Goal: Entertainment & Leisure: Consume media (video, audio)

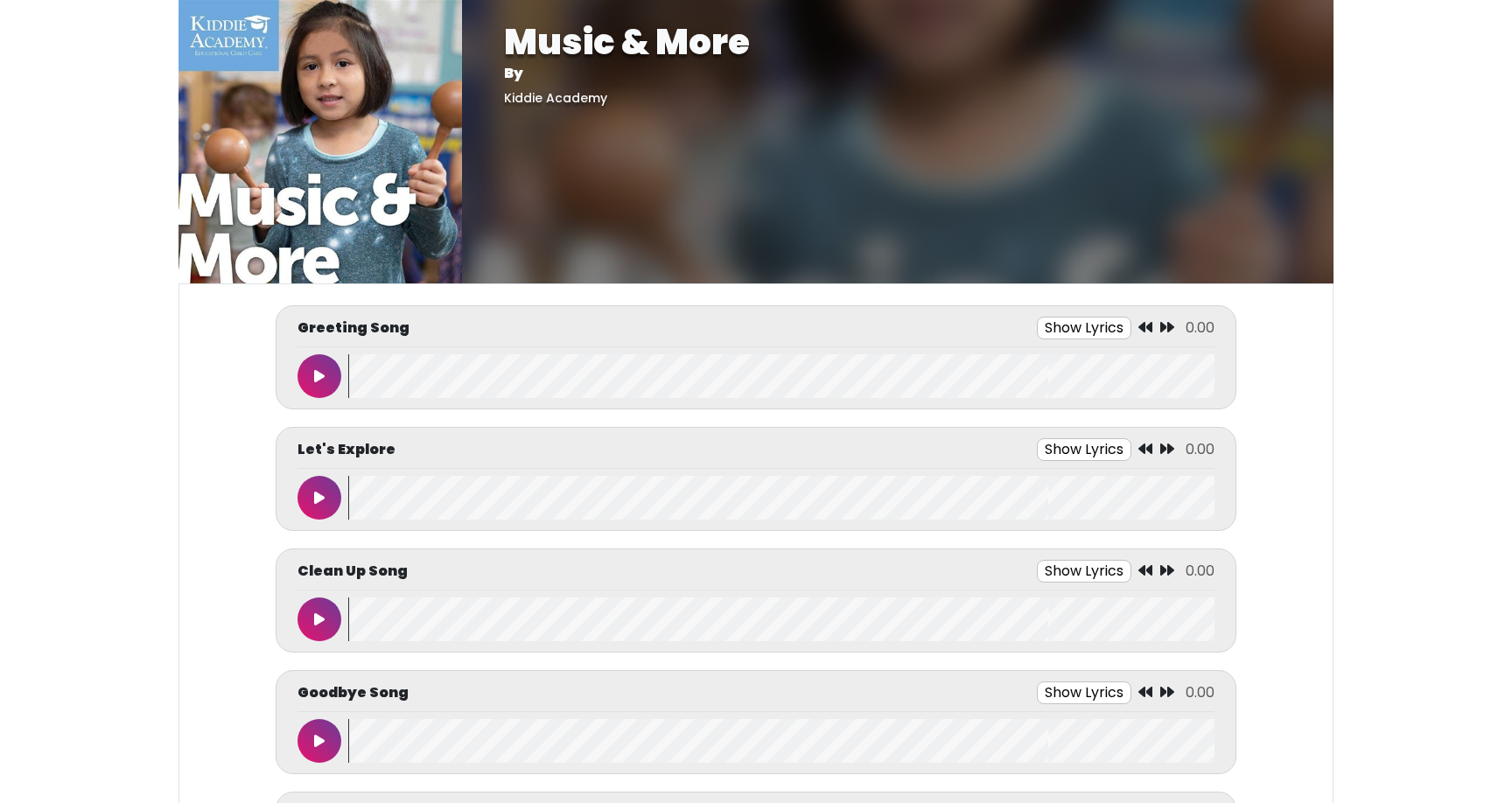
click at [315, 381] on icon at bounding box center [319, 376] width 10 height 14
click at [1052, 329] on button "Show Lyrics" at bounding box center [1051, 328] width 94 height 23
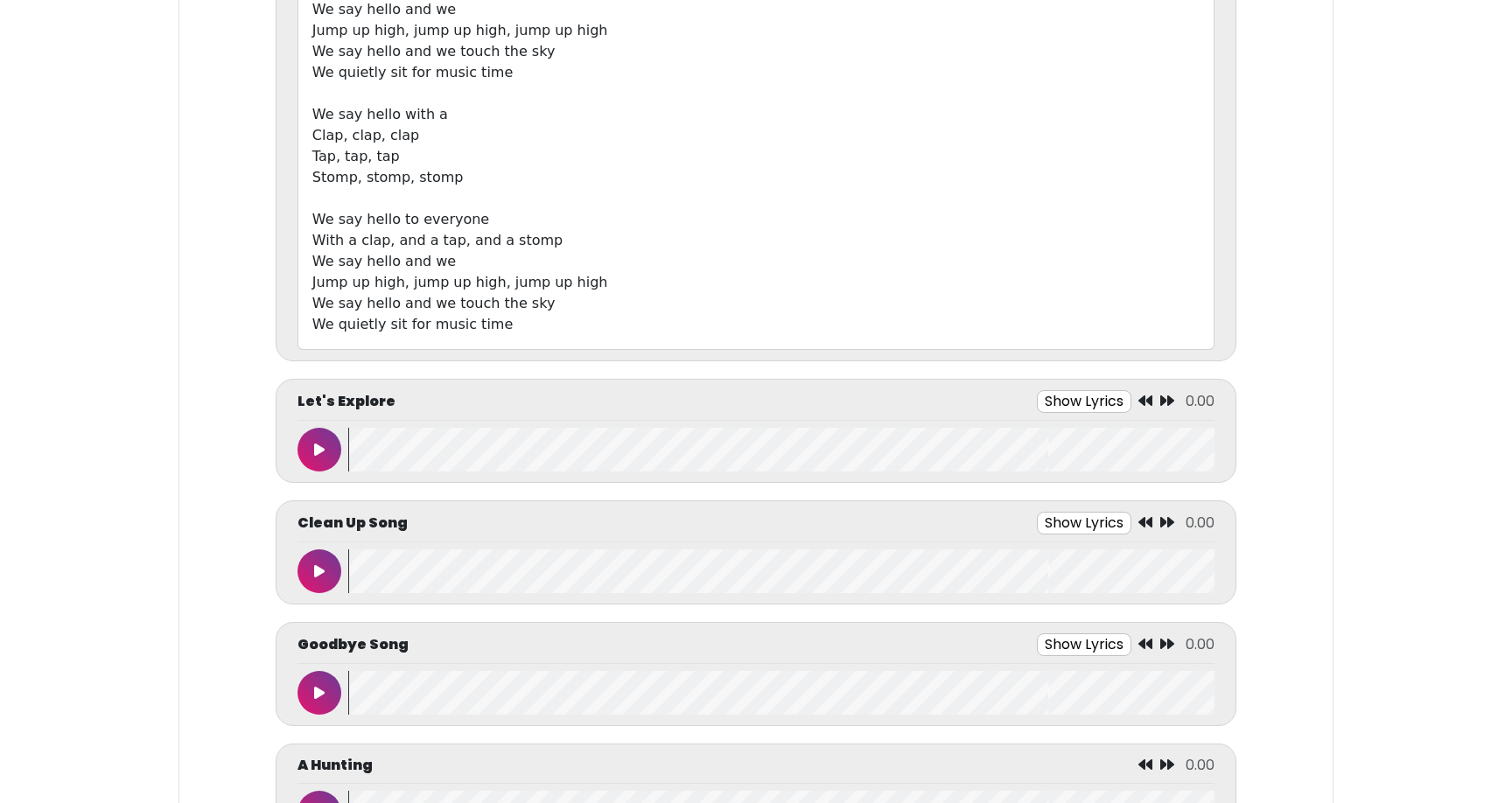
scroll to position [602, 0]
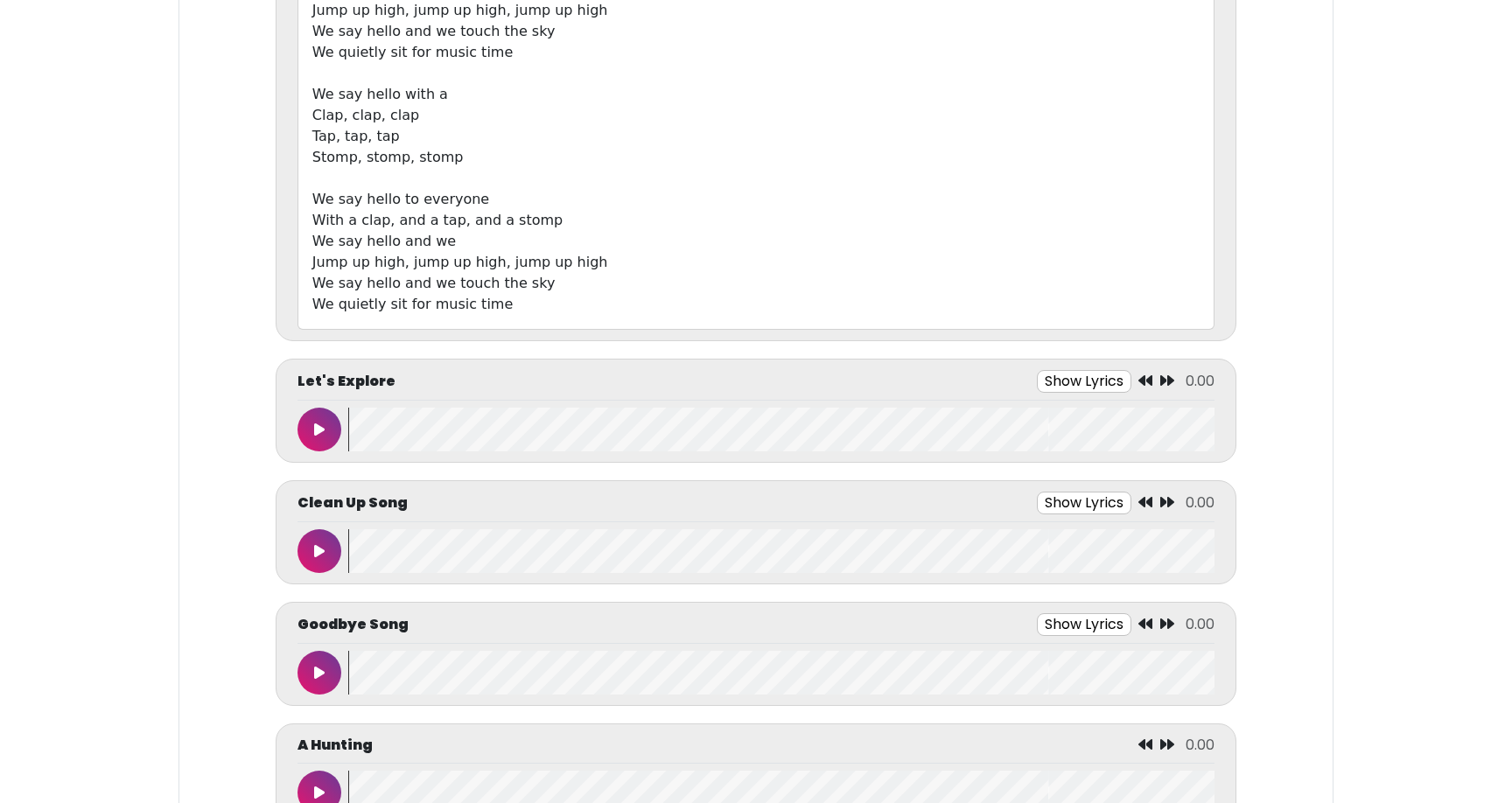
click at [325, 428] on button at bounding box center [320, 430] width 44 height 44
click at [1067, 383] on button "Show Lyrics" at bounding box center [1045, 382] width 94 height 23
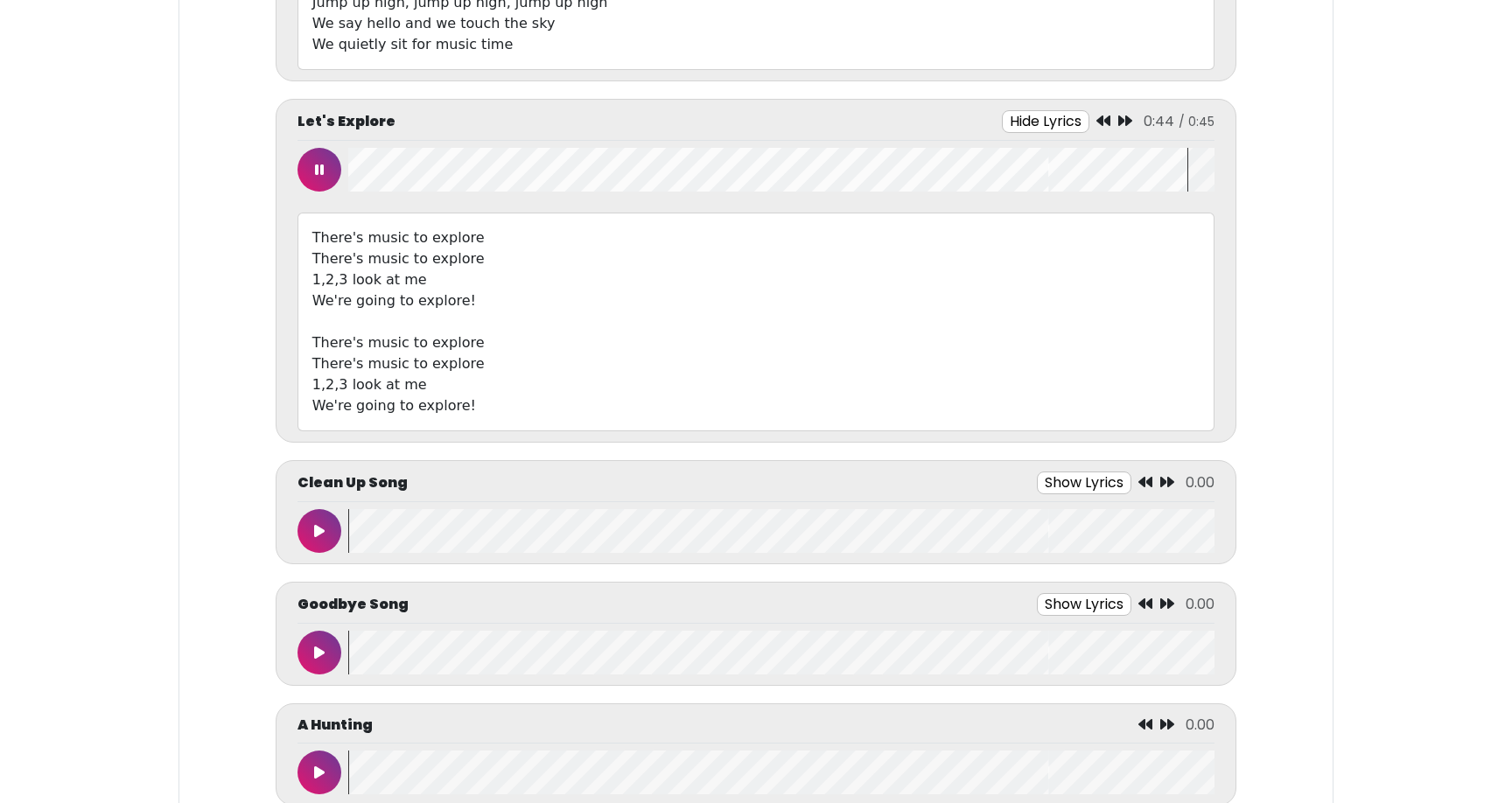
scroll to position [876, 0]
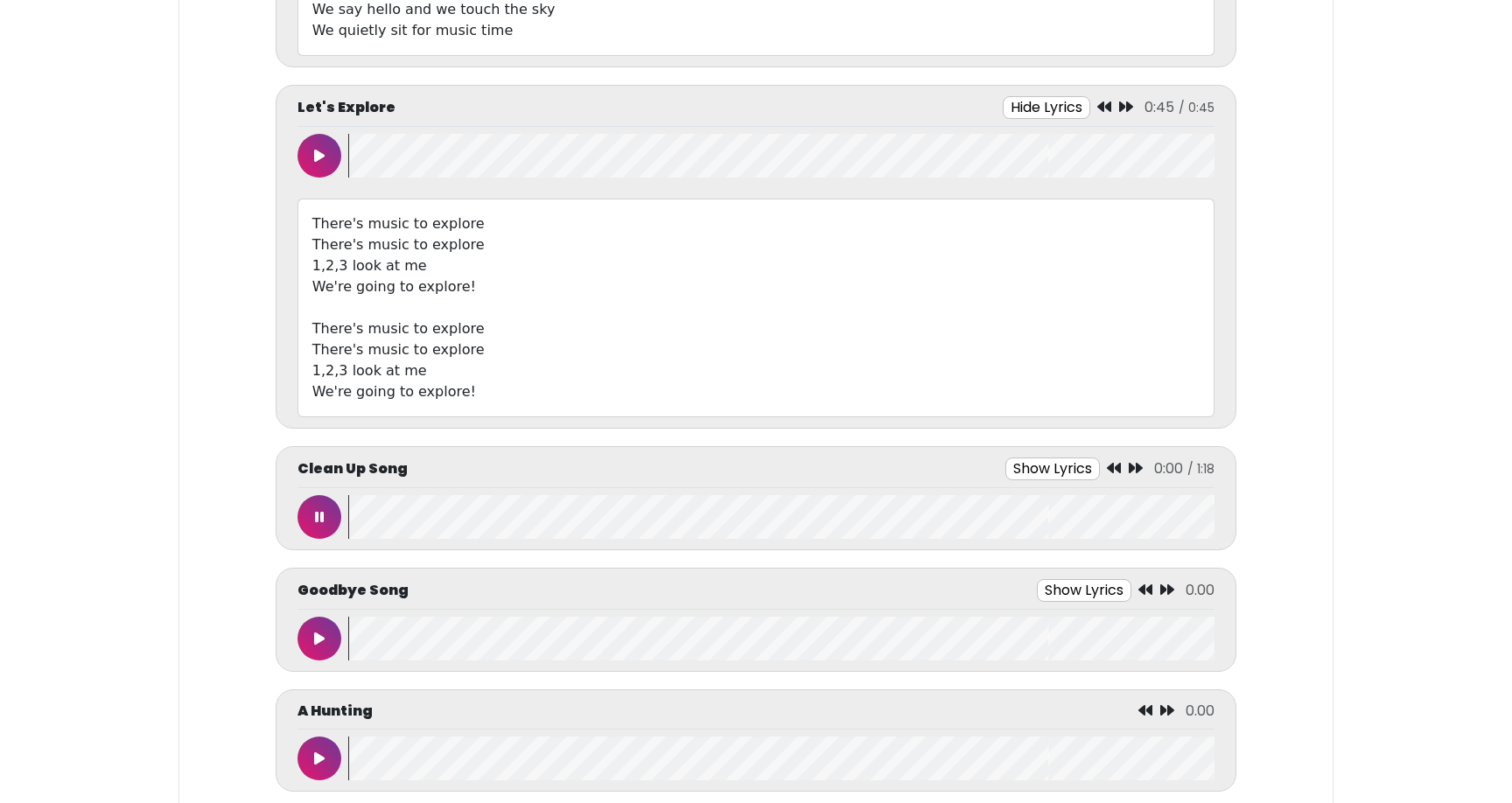
click at [324, 513] on button at bounding box center [320, 518] width 44 height 44
click at [1033, 468] on button "Show Lyrics" at bounding box center [1052, 469] width 94 height 23
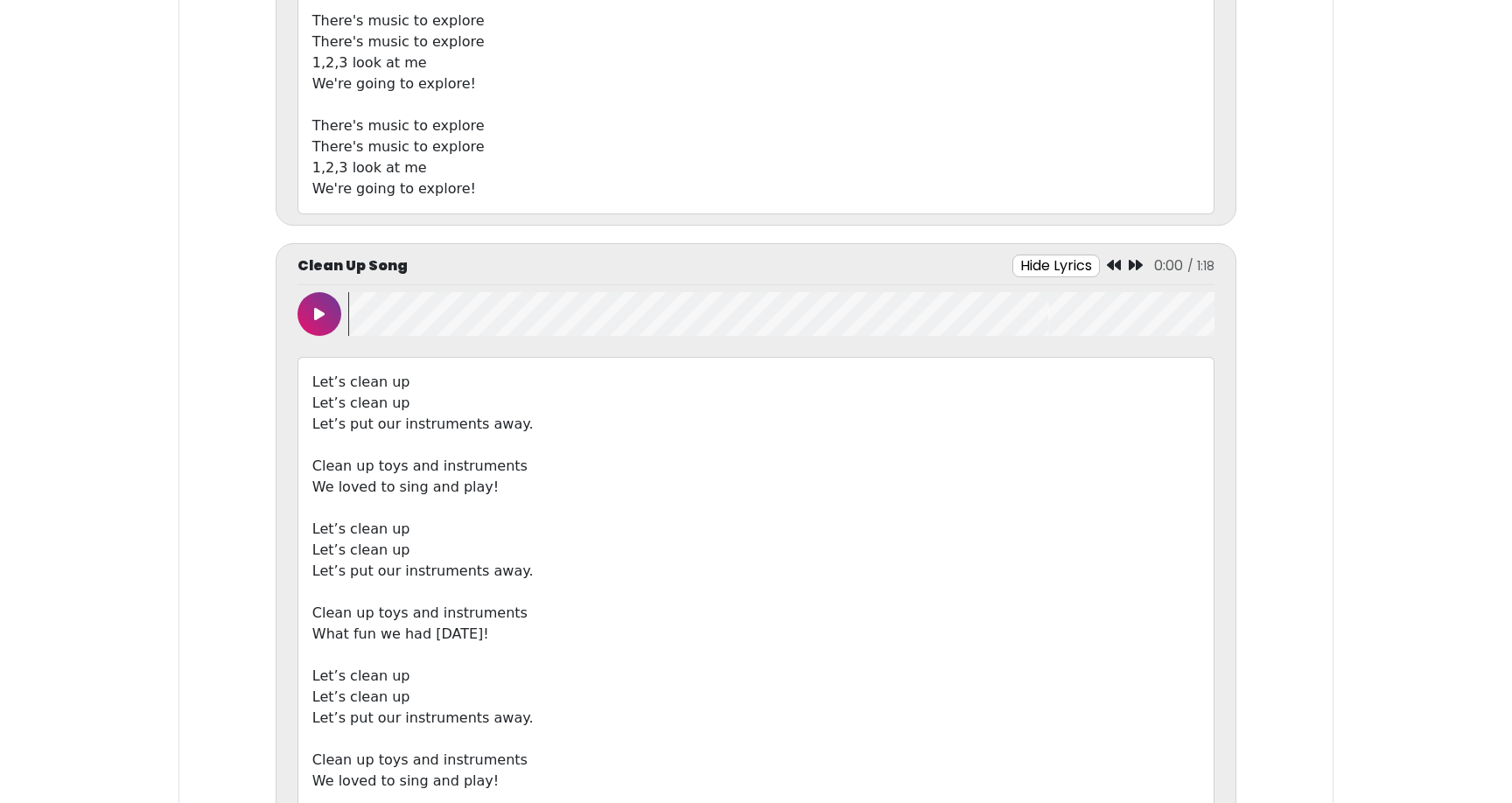
scroll to position [1087, 0]
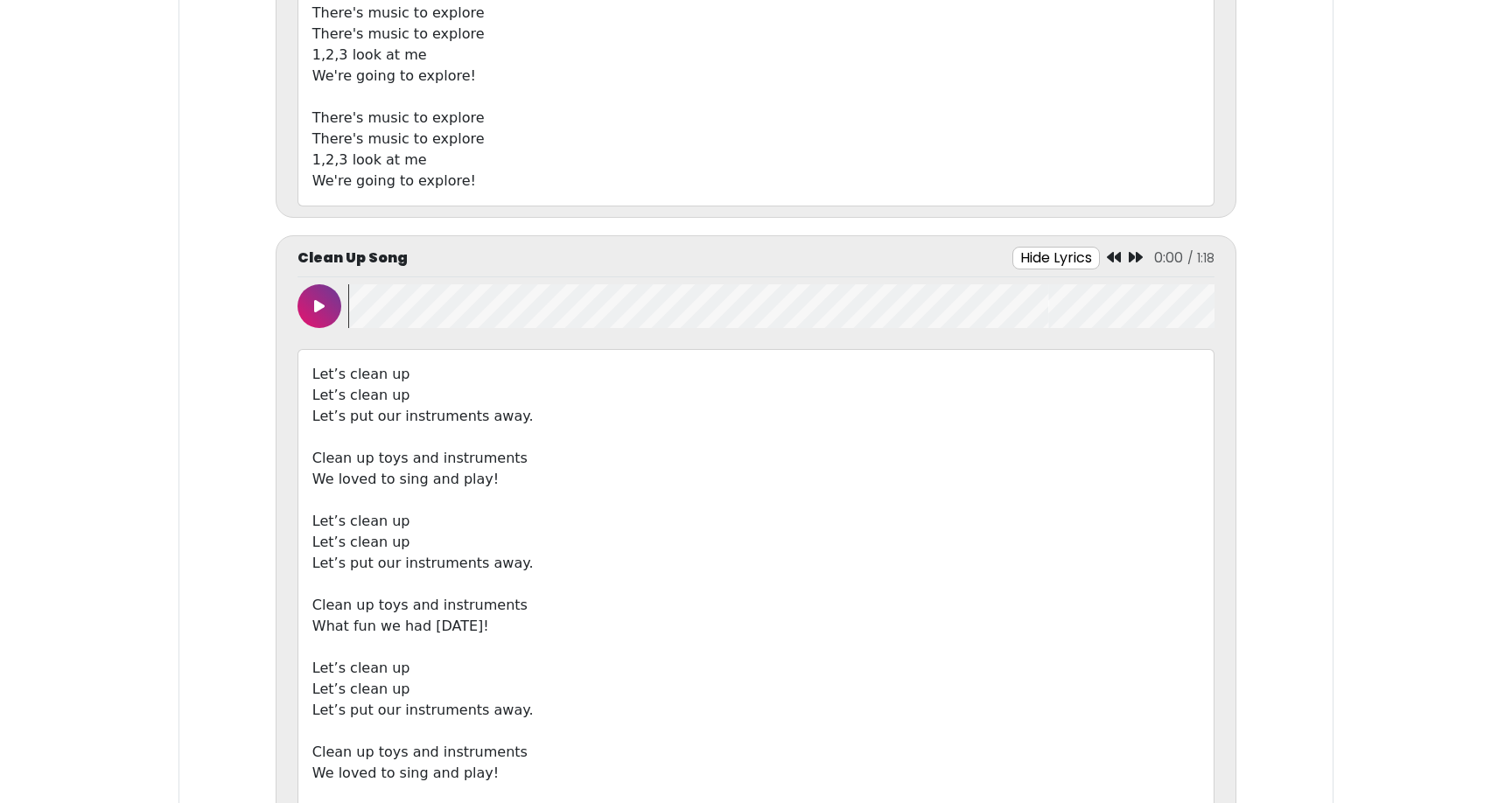
click at [319, 316] on button at bounding box center [320, 306] width 44 height 44
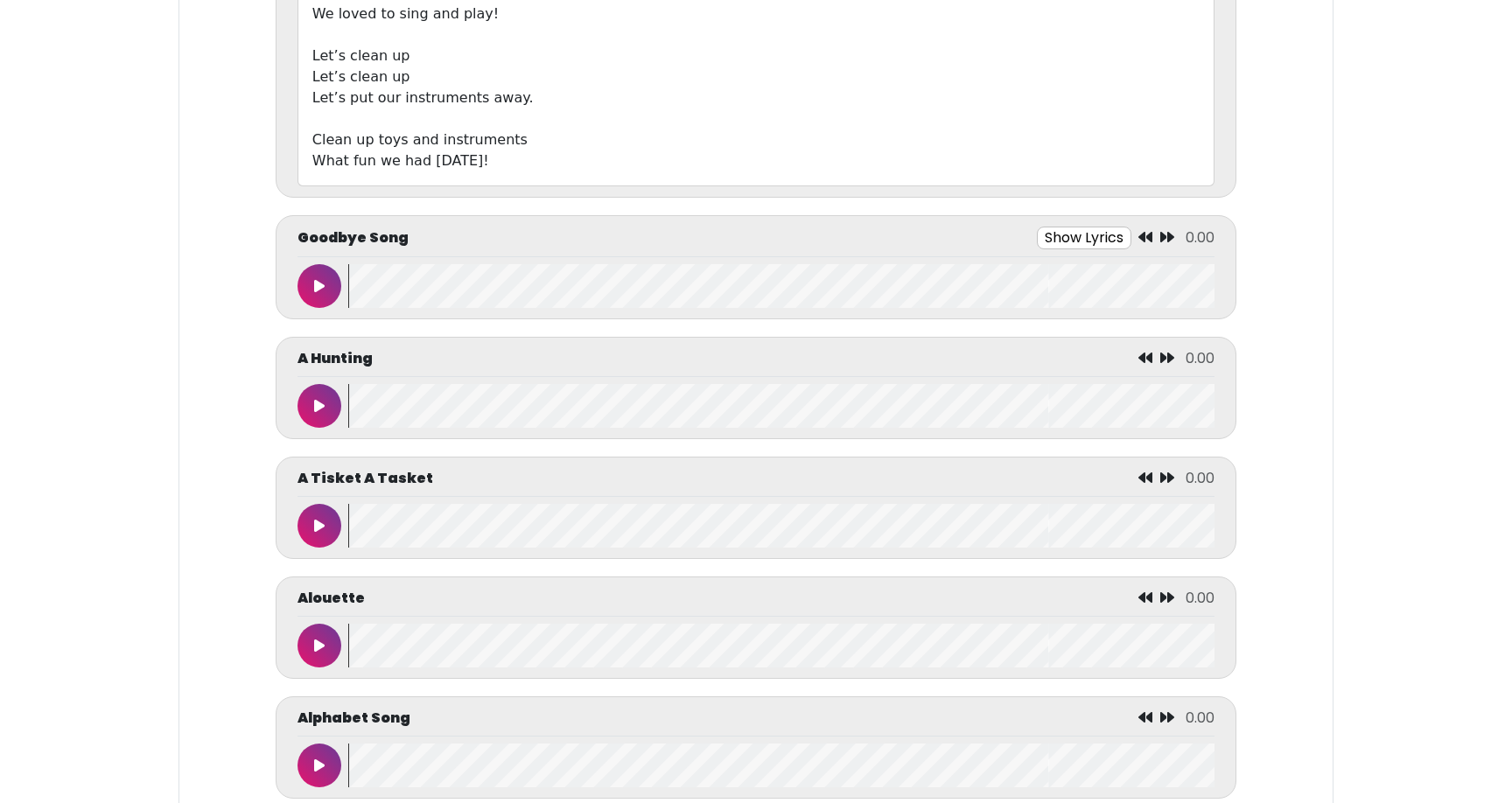
scroll to position [1837, 0]
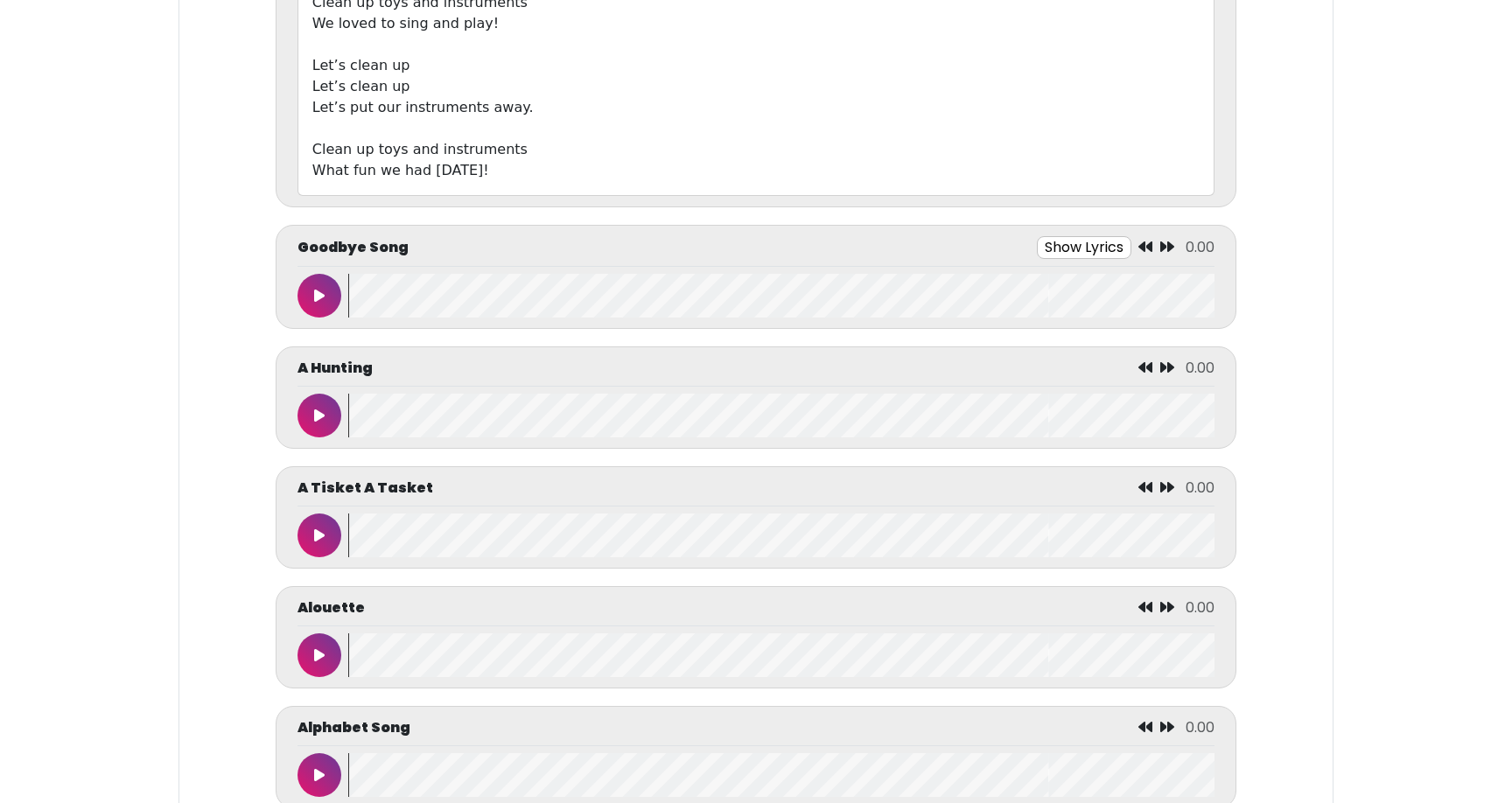
click at [321, 293] on icon at bounding box center [319, 296] width 10 height 14
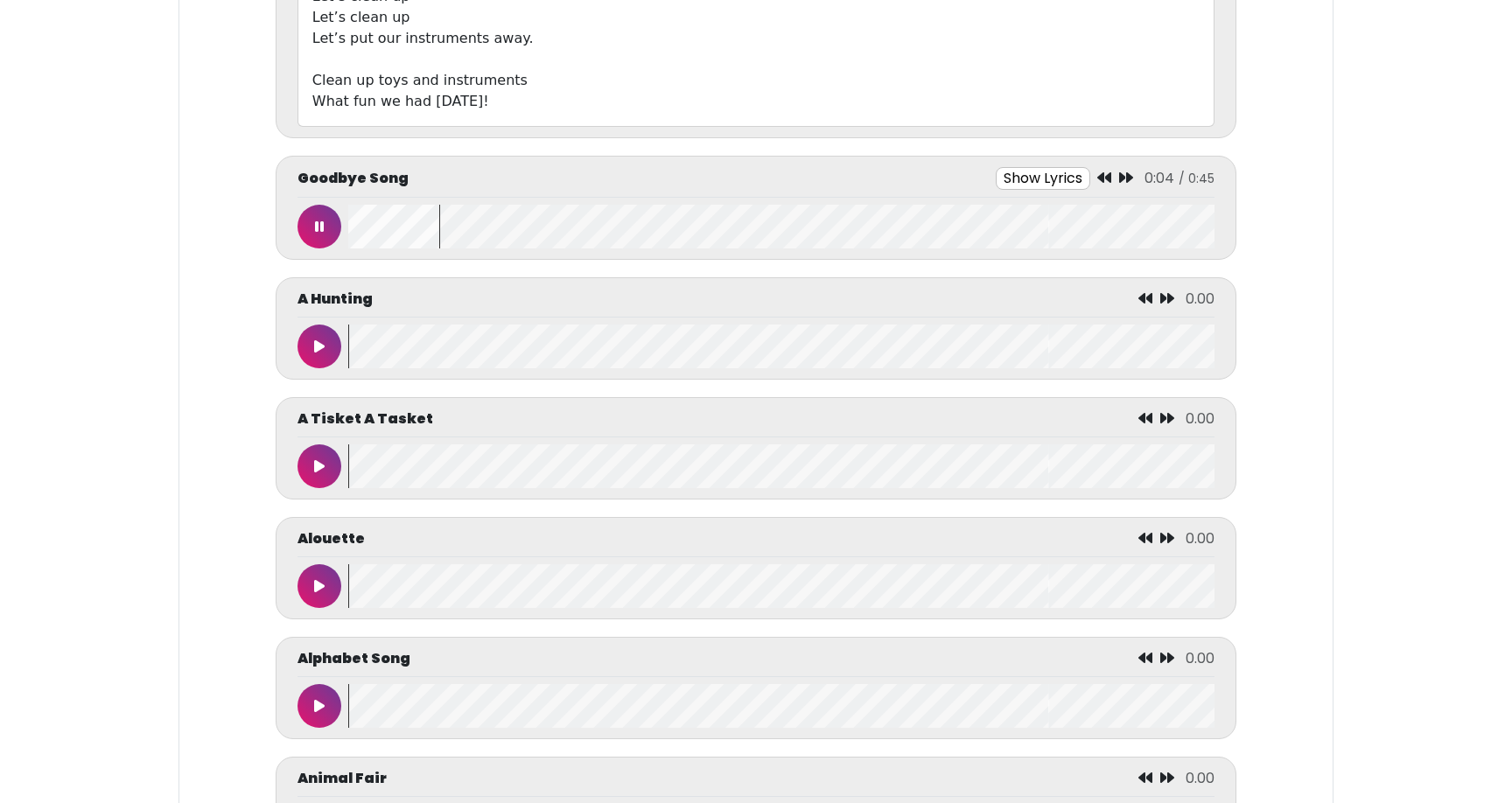
scroll to position [1909, 0]
click at [1059, 179] on button "Show Lyrics" at bounding box center [1044, 176] width 94 height 23
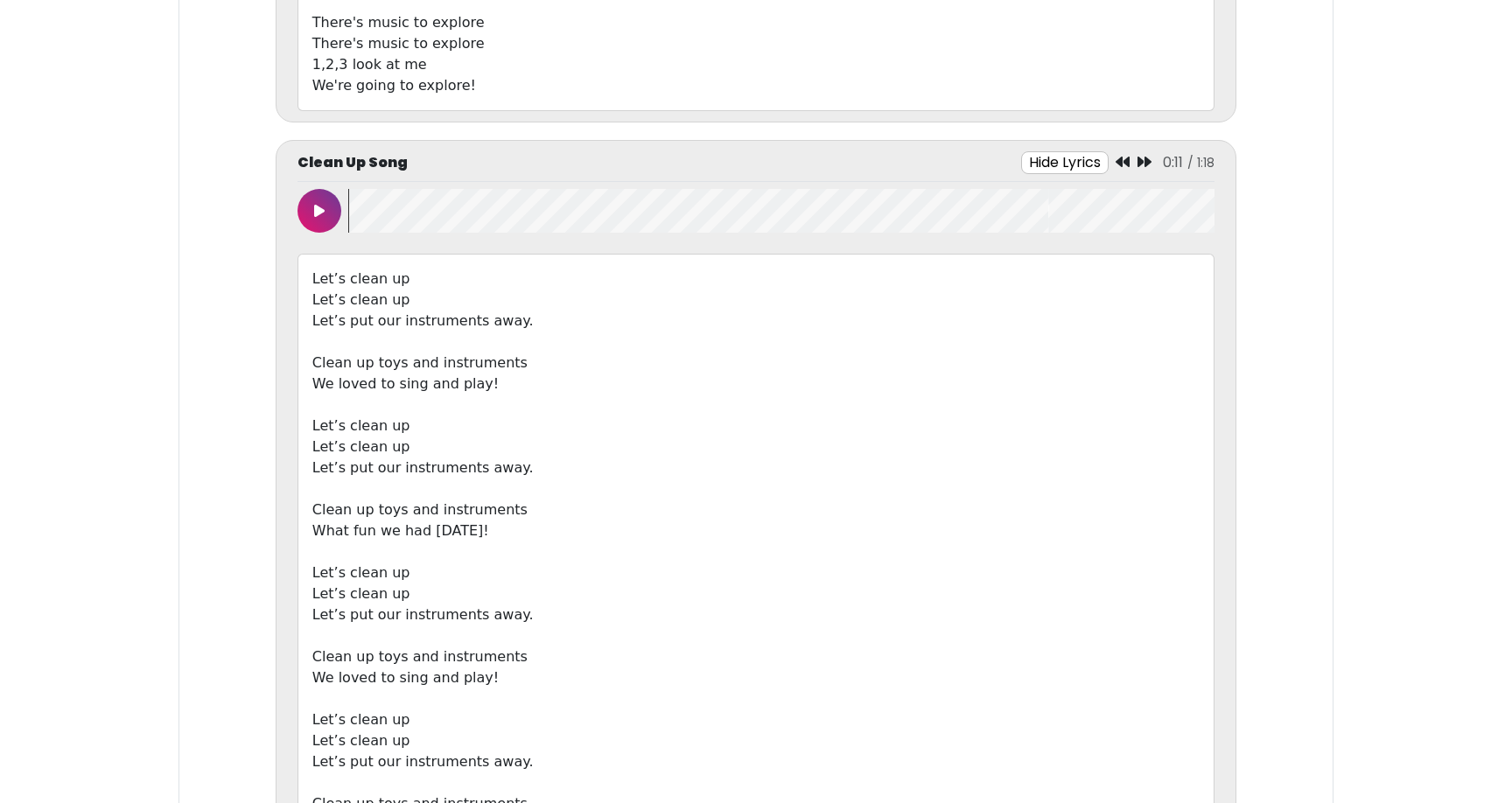
scroll to position [1180, 0]
click at [323, 211] on icon at bounding box center [319, 213] width 10 height 14
click at [314, 212] on button at bounding box center [320, 213] width 44 height 44
